Goal: Task Accomplishment & Management: Complete application form

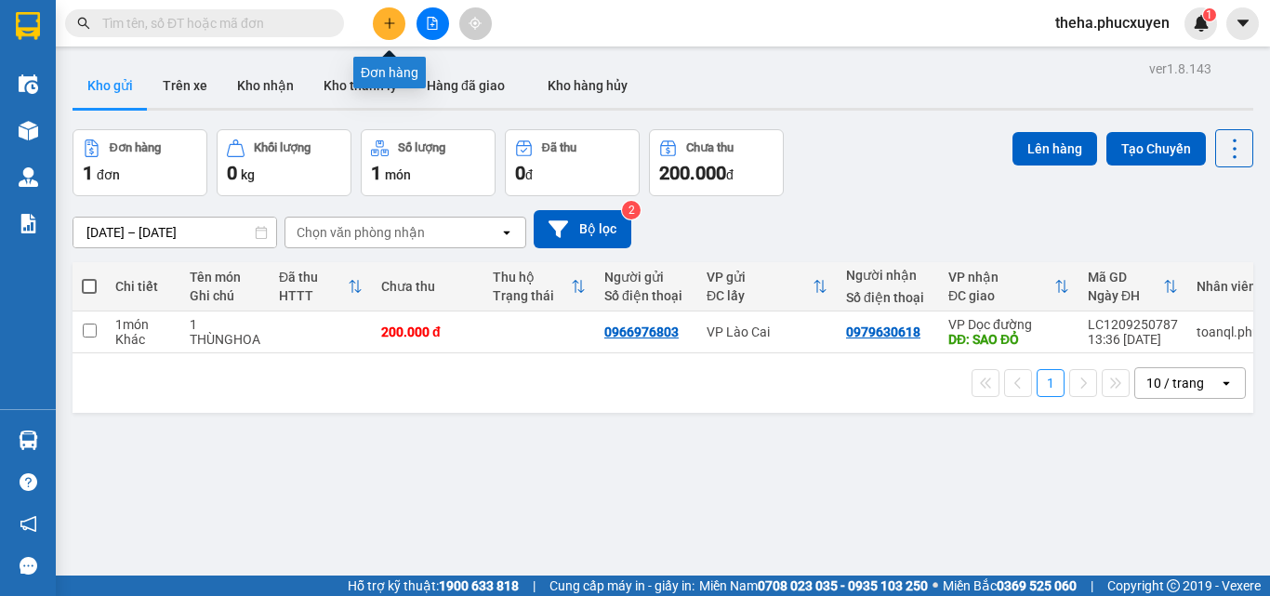
click at [389, 33] on button at bounding box center [389, 23] width 33 height 33
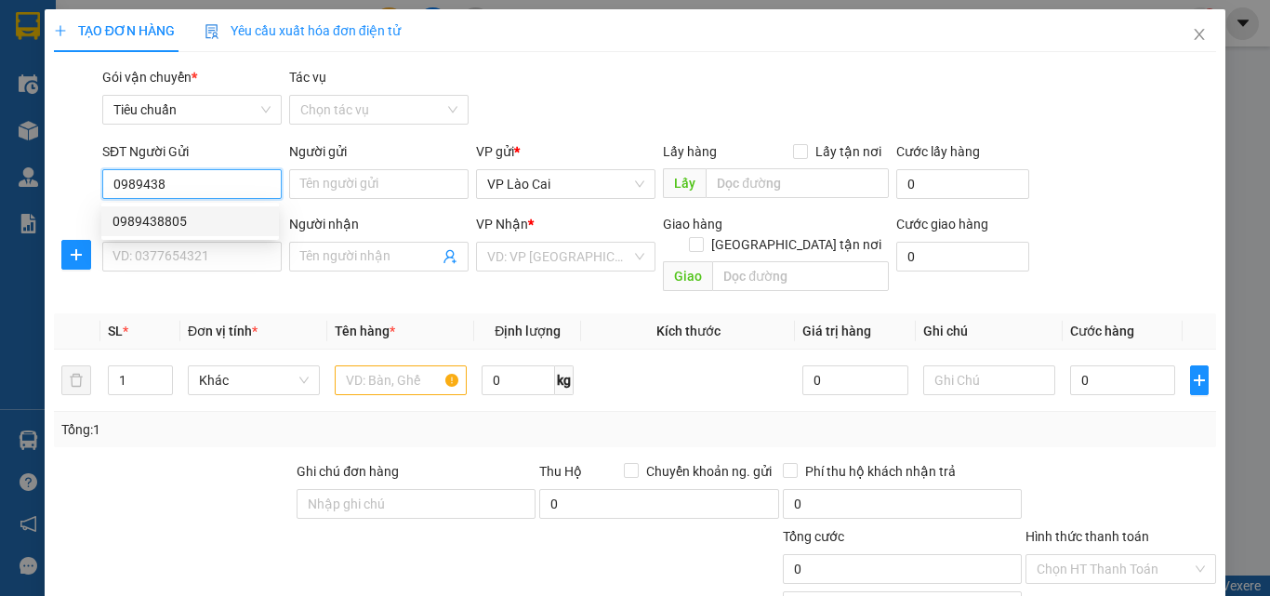
click at [164, 226] on div "0989438805" at bounding box center [190, 221] width 155 height 20
type input "0989438805"
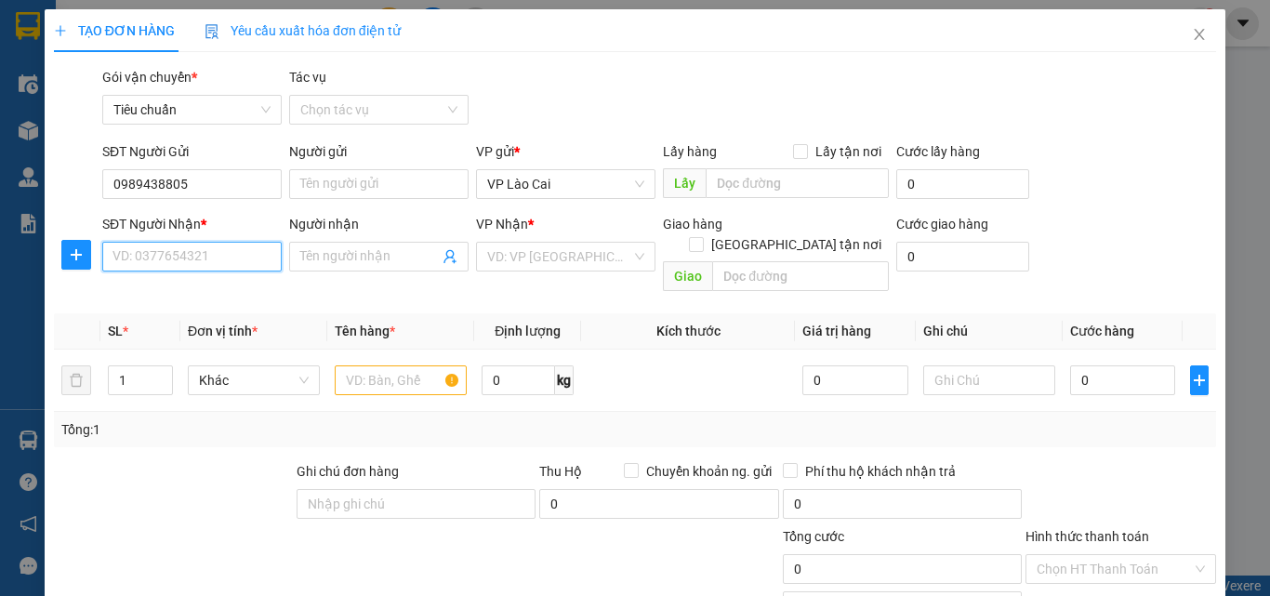
click at [214, 262] on input "SĐT Người Nhận *" at bounding box center [191, 257] width 179 height 30
type input "0972327784"
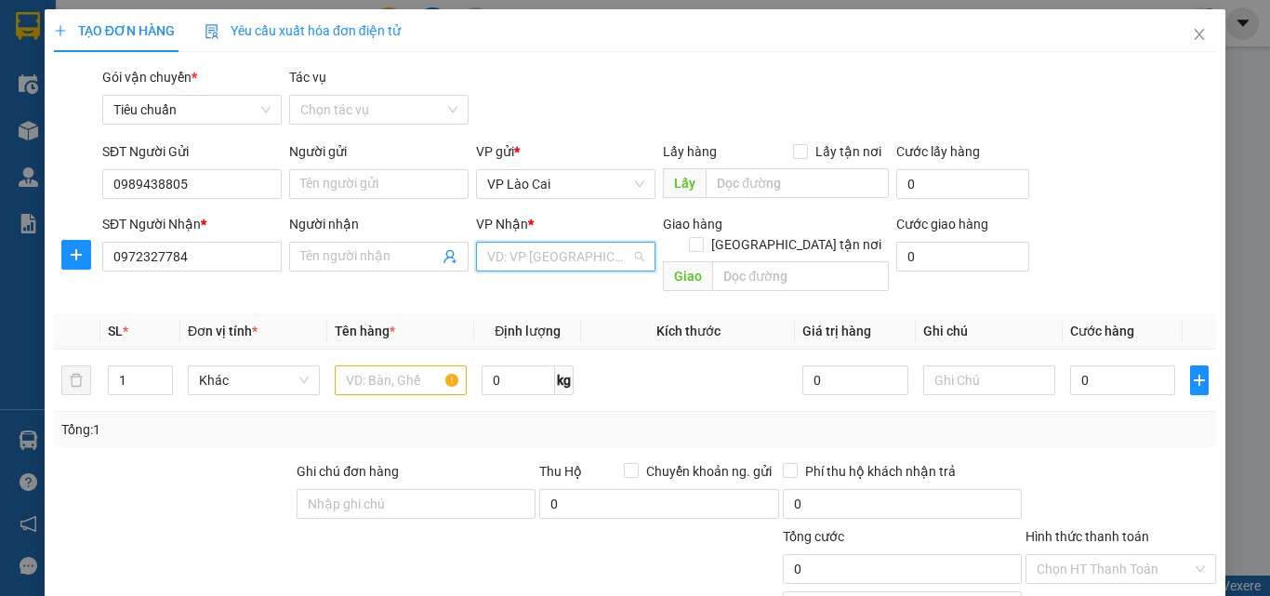
click at [549, 259] on input "search" at bounding box center [559, 257] width 144 height 28
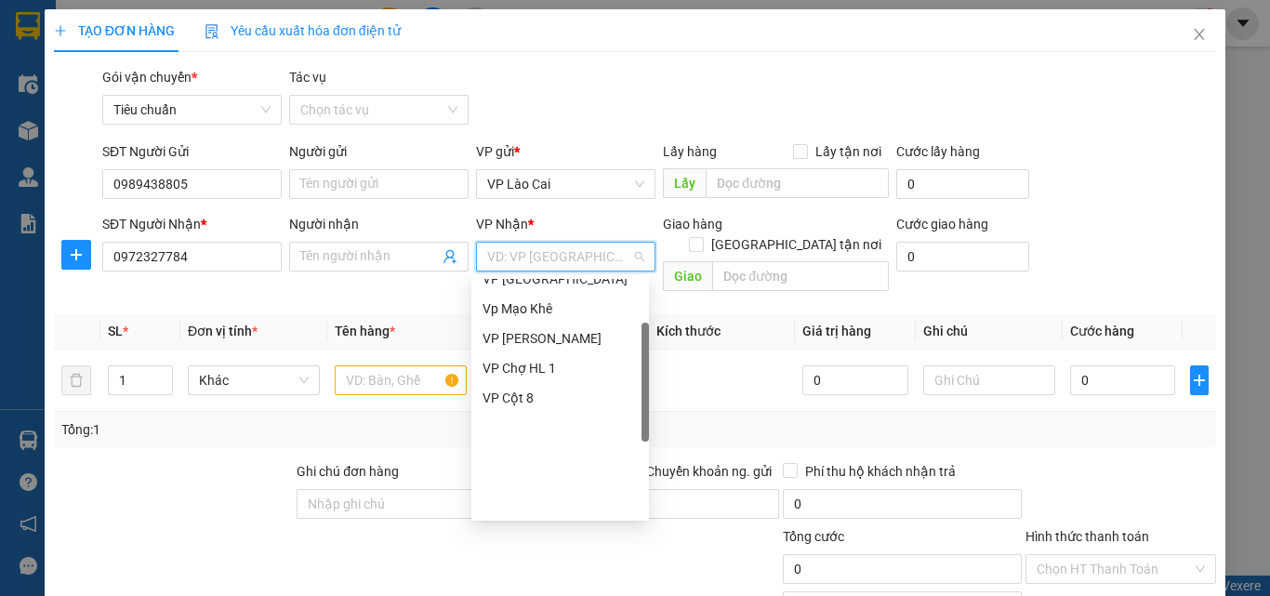
scroll to position [298, 0]
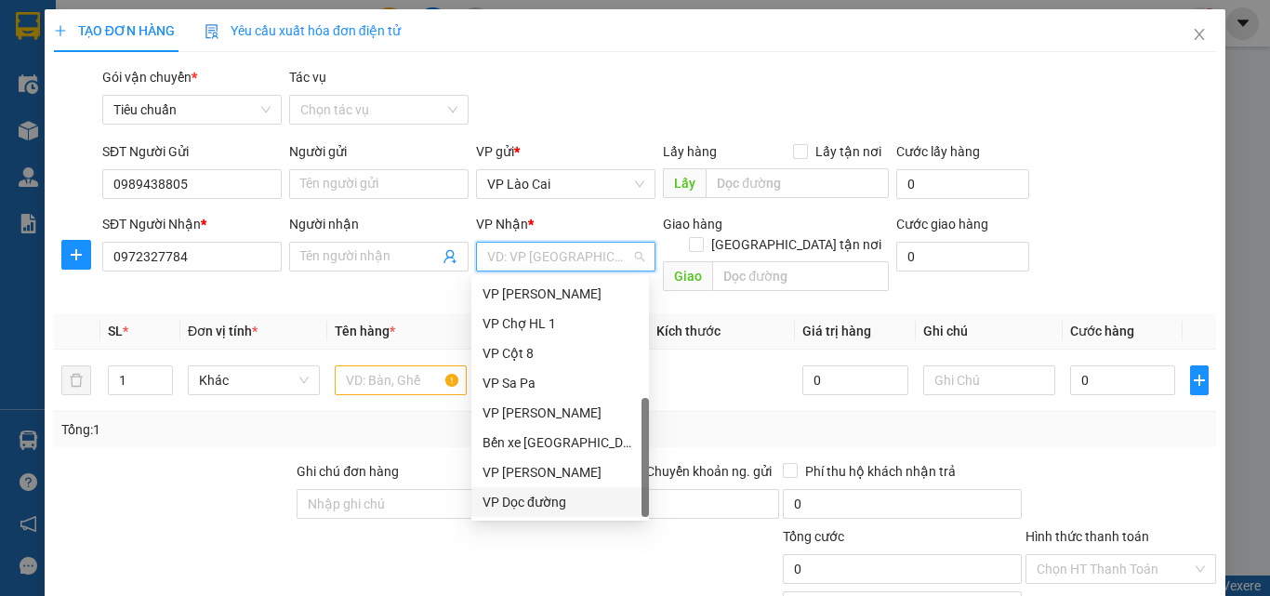
click at [538, 503] on div "VP Dọc đường" at bounding box center [560, 502] width 155 height 20
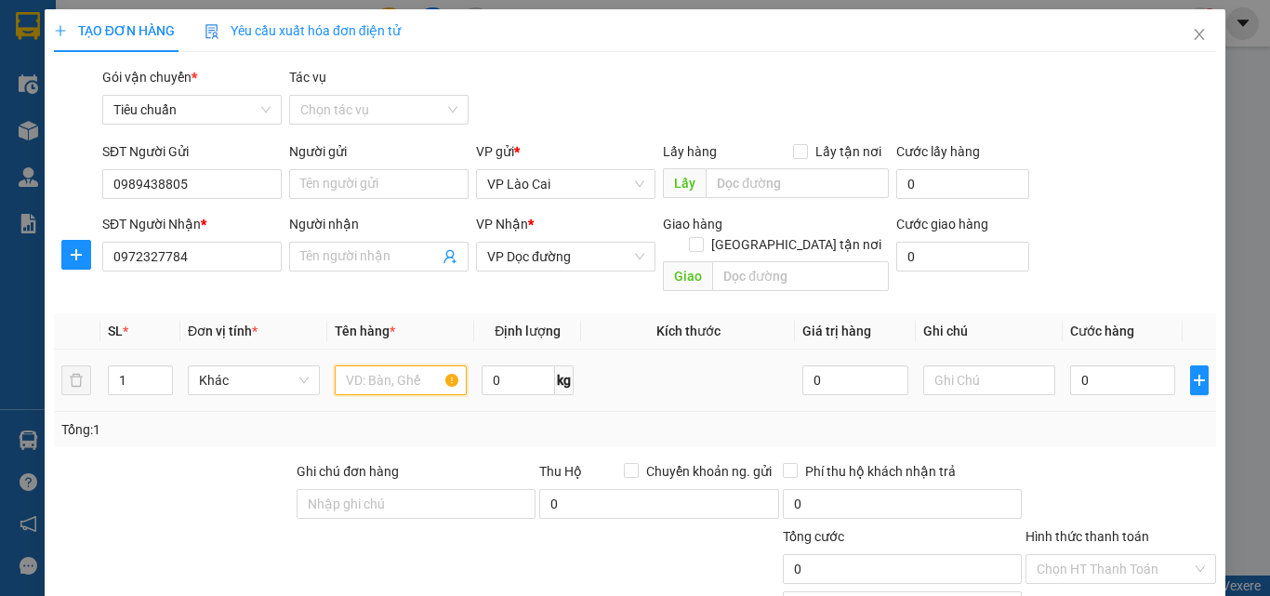
click at [398, 365] on input "text" at bounding box center [401, 380] width 132 height 30
type input "1 BAO HẠT +1 HỘP TÁO"
click at [1099, 365] on input "0" at bounding box center [1122, 380] width 105 height 30
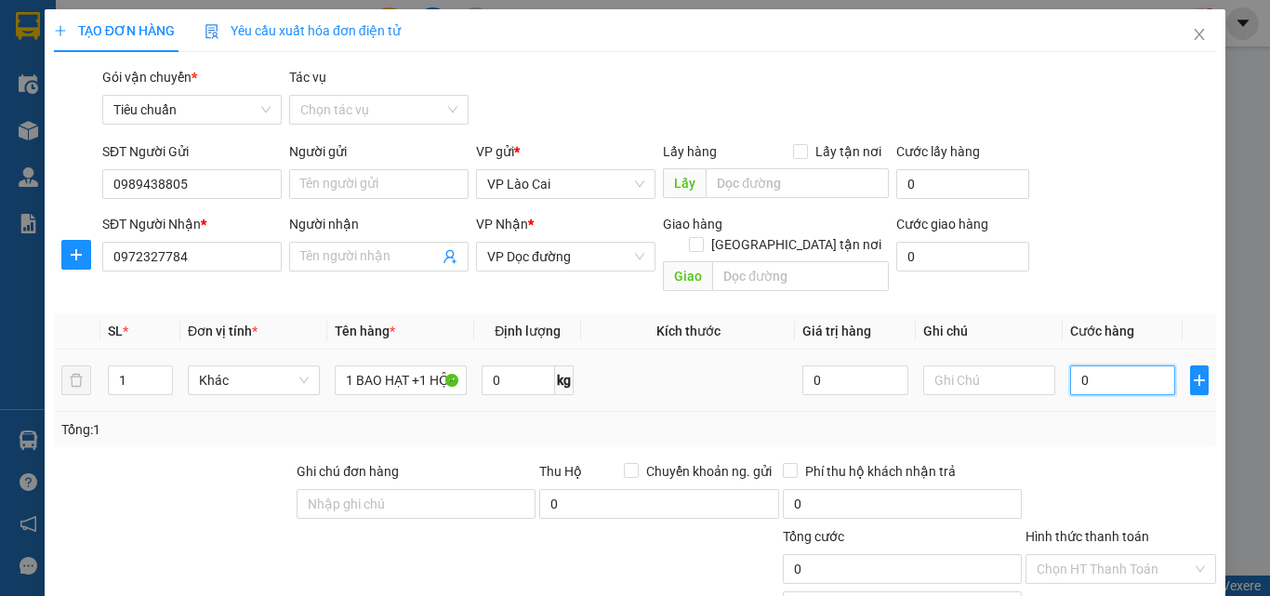
type input "1"
type input "15"
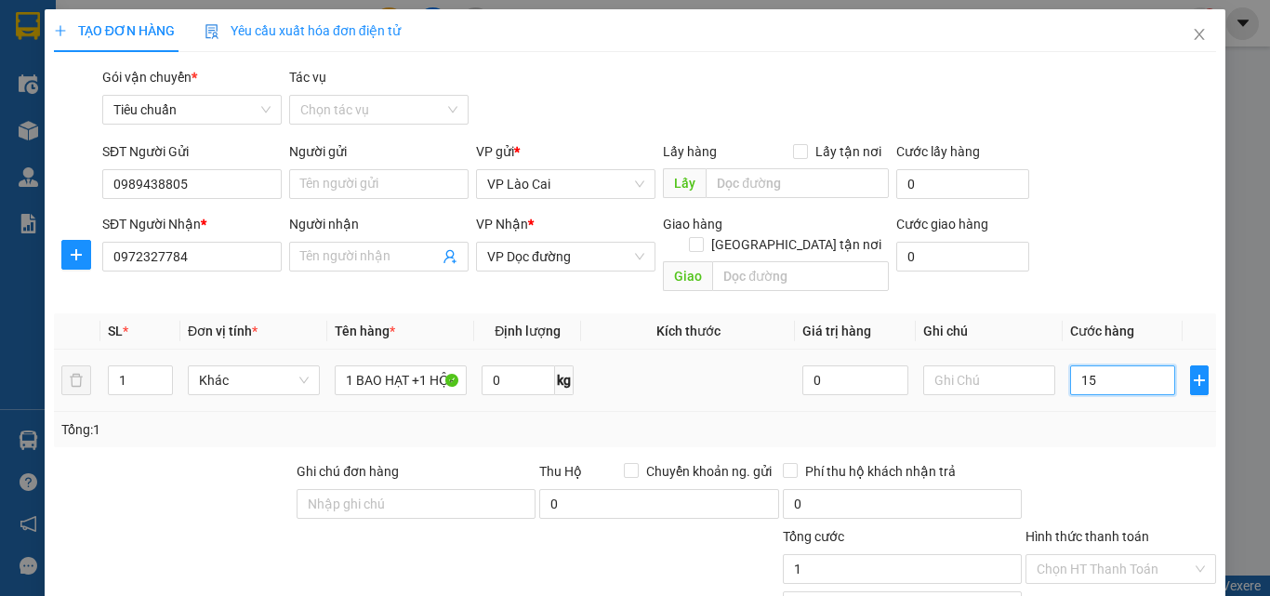
type input "15"
type input "150"
type input "150.000"
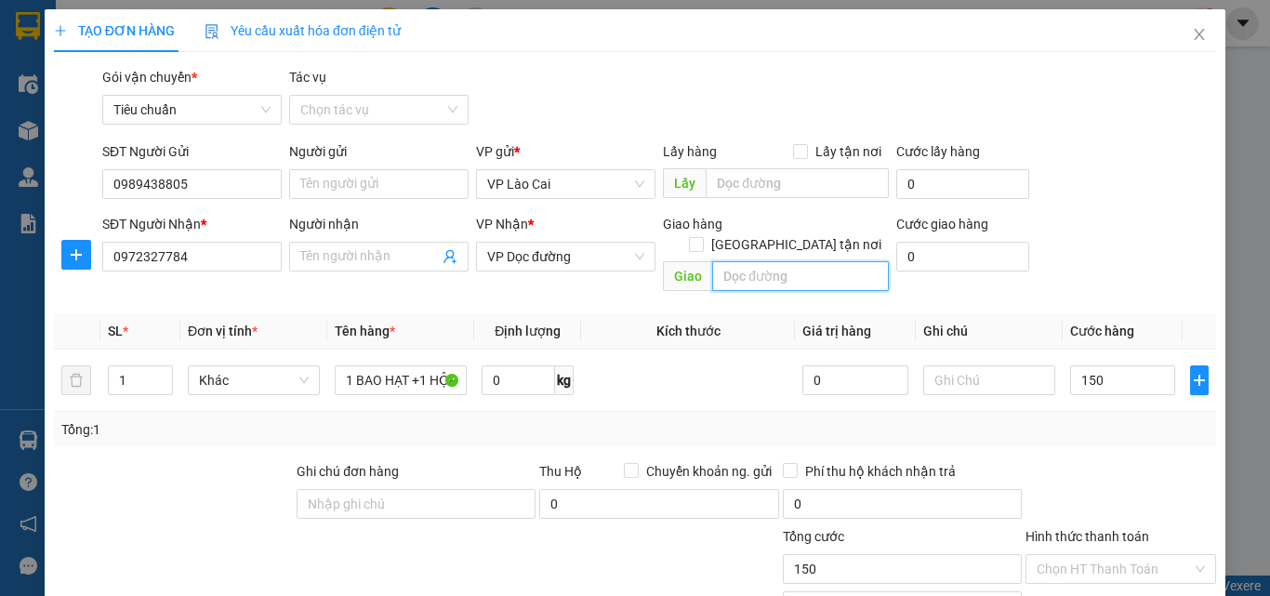
type input "150.000"
click at [753, 261] on input "text" at bounding box center [800, 276] width 177 height 30
type input "BÃI CHÁY"
click at [1192, 30] on icon "close" at bounding box center [1199, 34] width 15 height 15
